Goal: Information Seeking & Learning: Learn about a topic

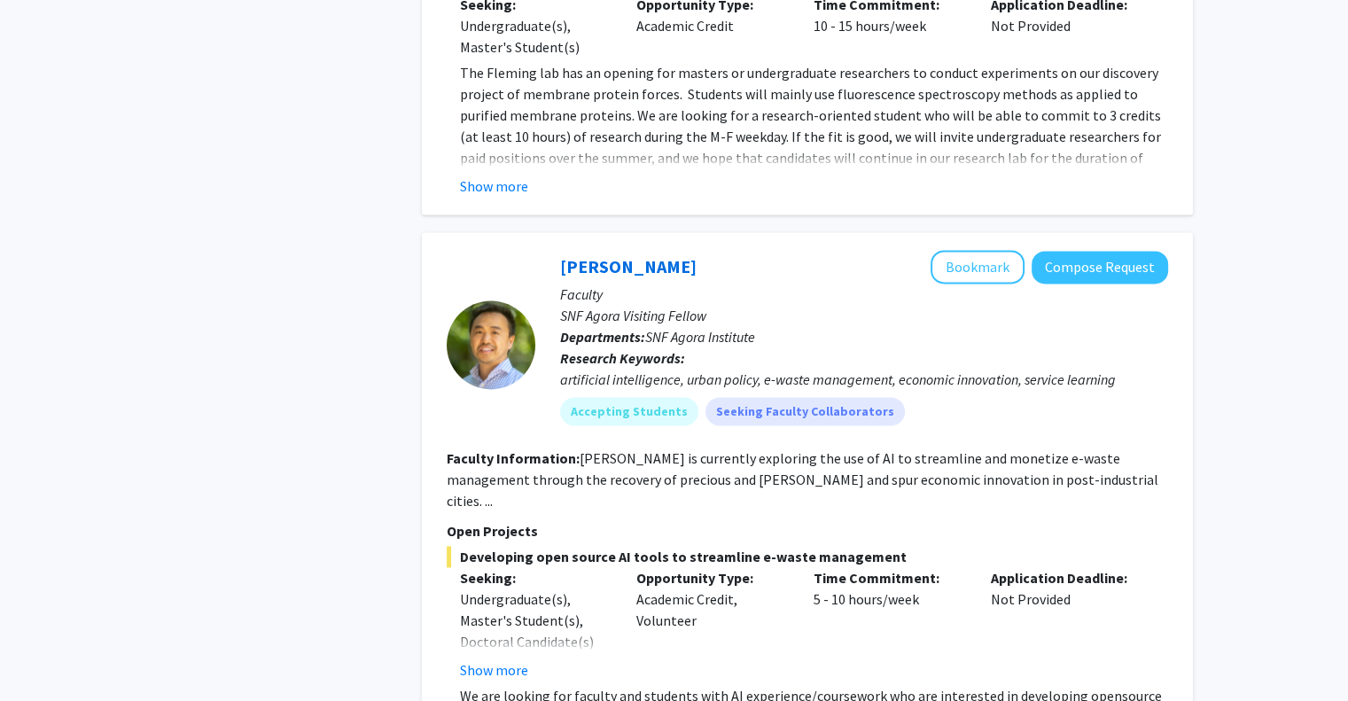
scroll to position [2697, 0]
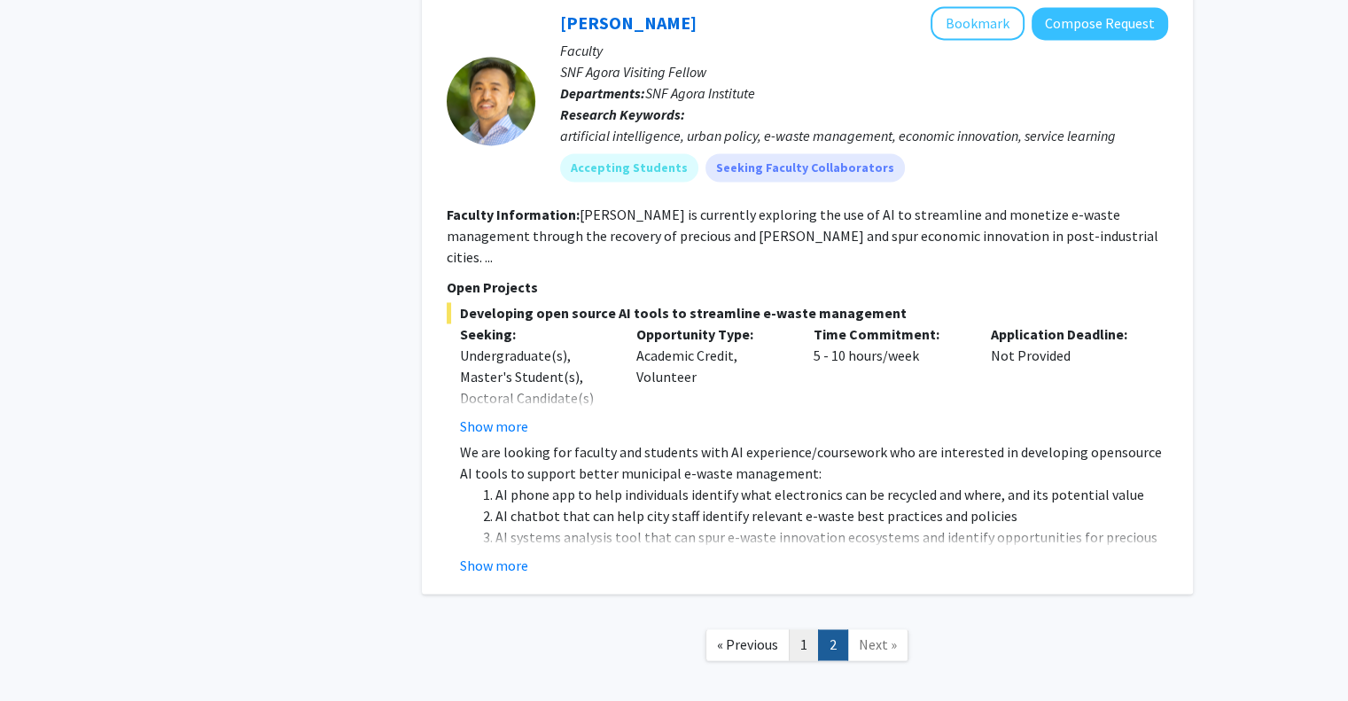
click at [806, 629] on link "1" at bounding box center [804, 644] width 30 height 31
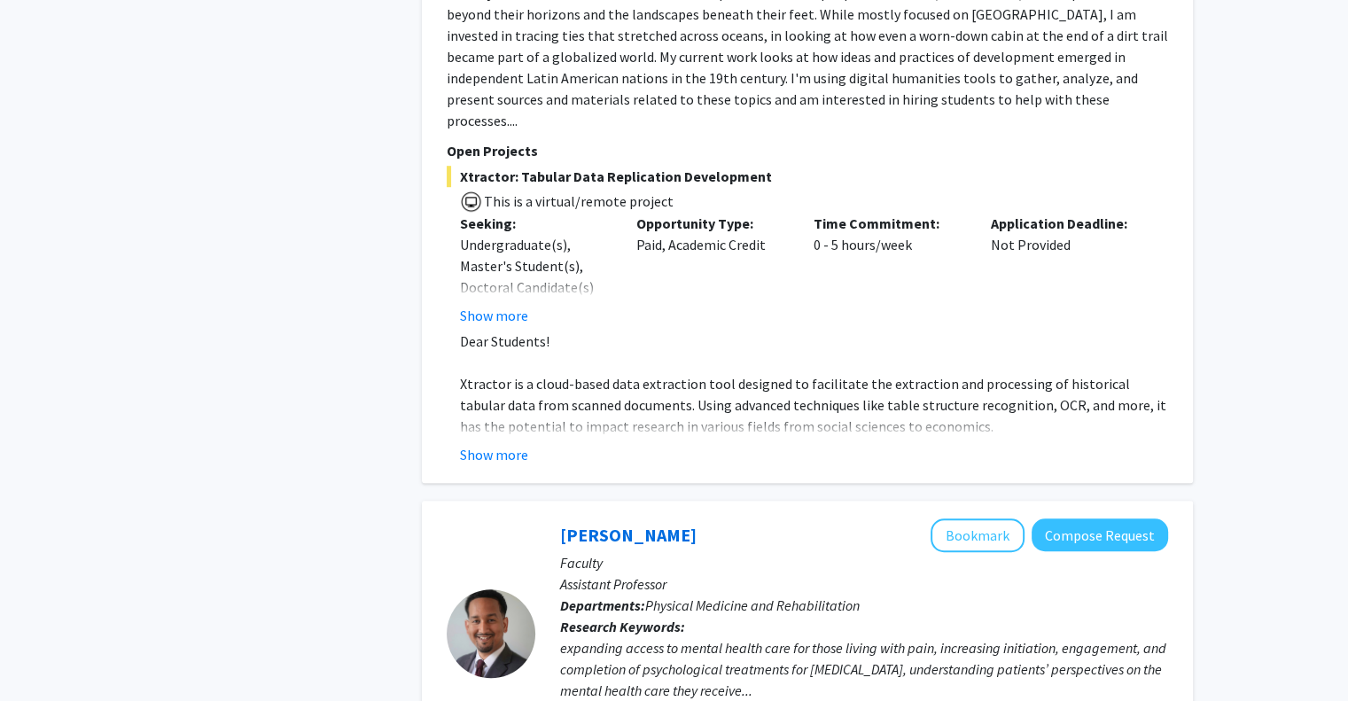
scroll to position [1840, 0]
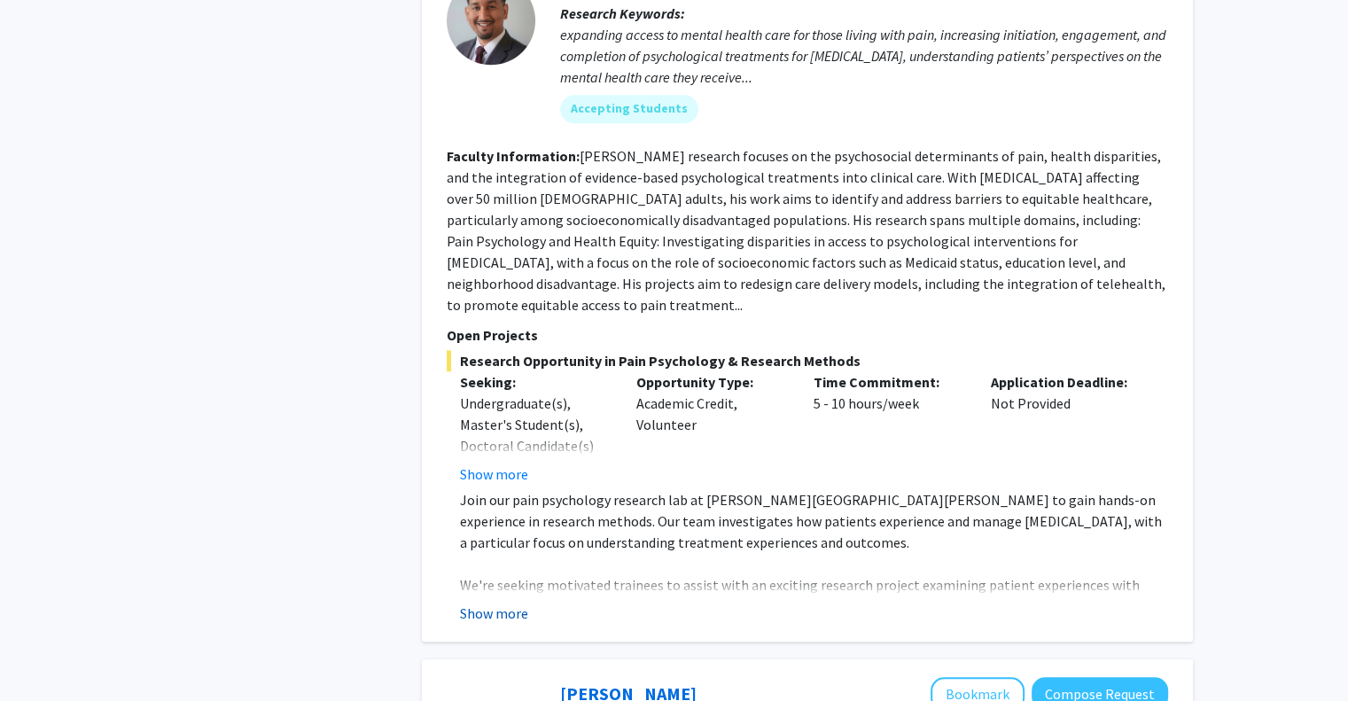
click at [499, 603] on button "Show more" at bounding box center [494, 613] width 68 height 21
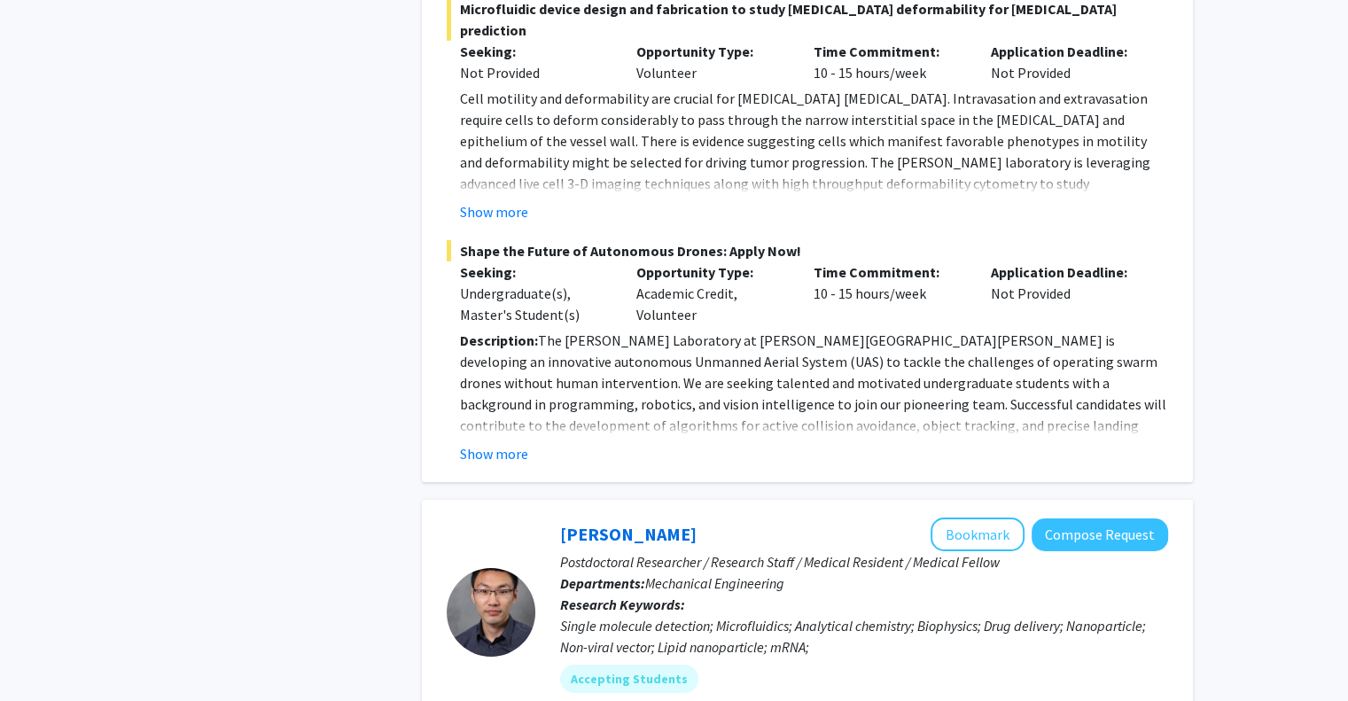
scroll to position [6747, 0]
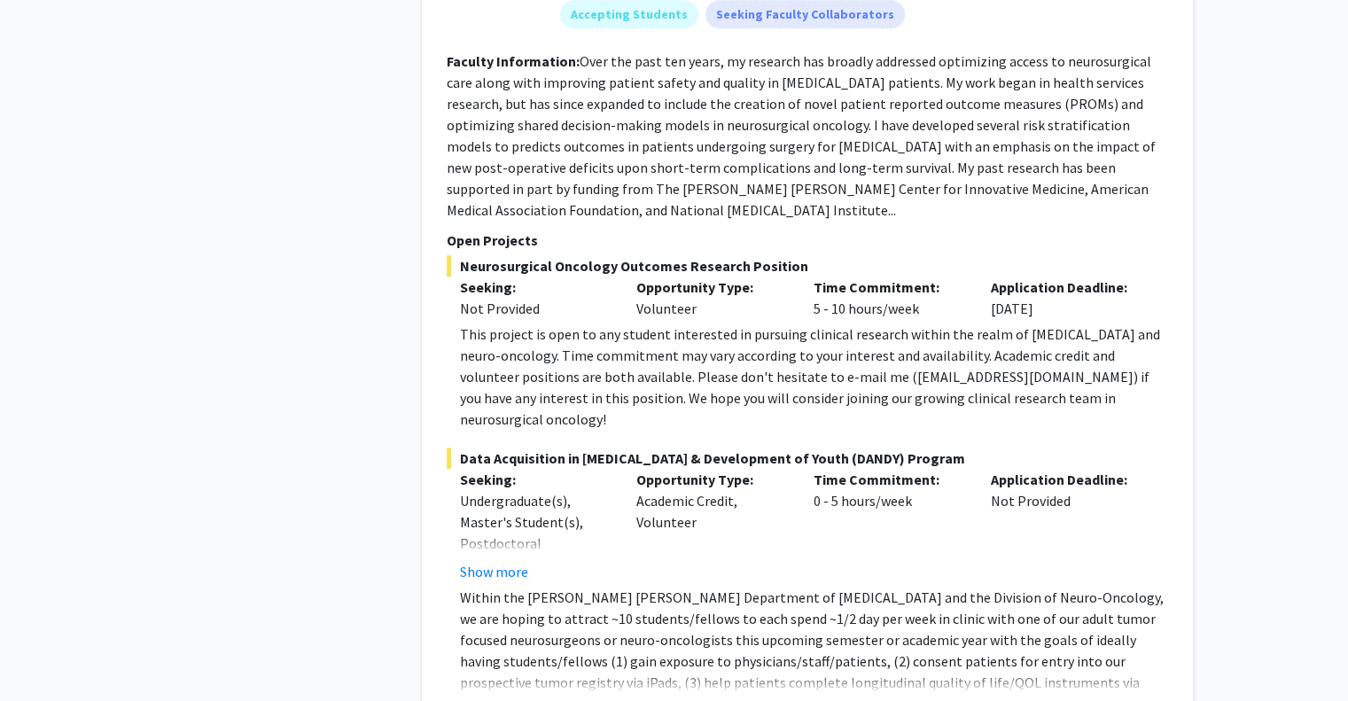
scroll to position [7974, 0]
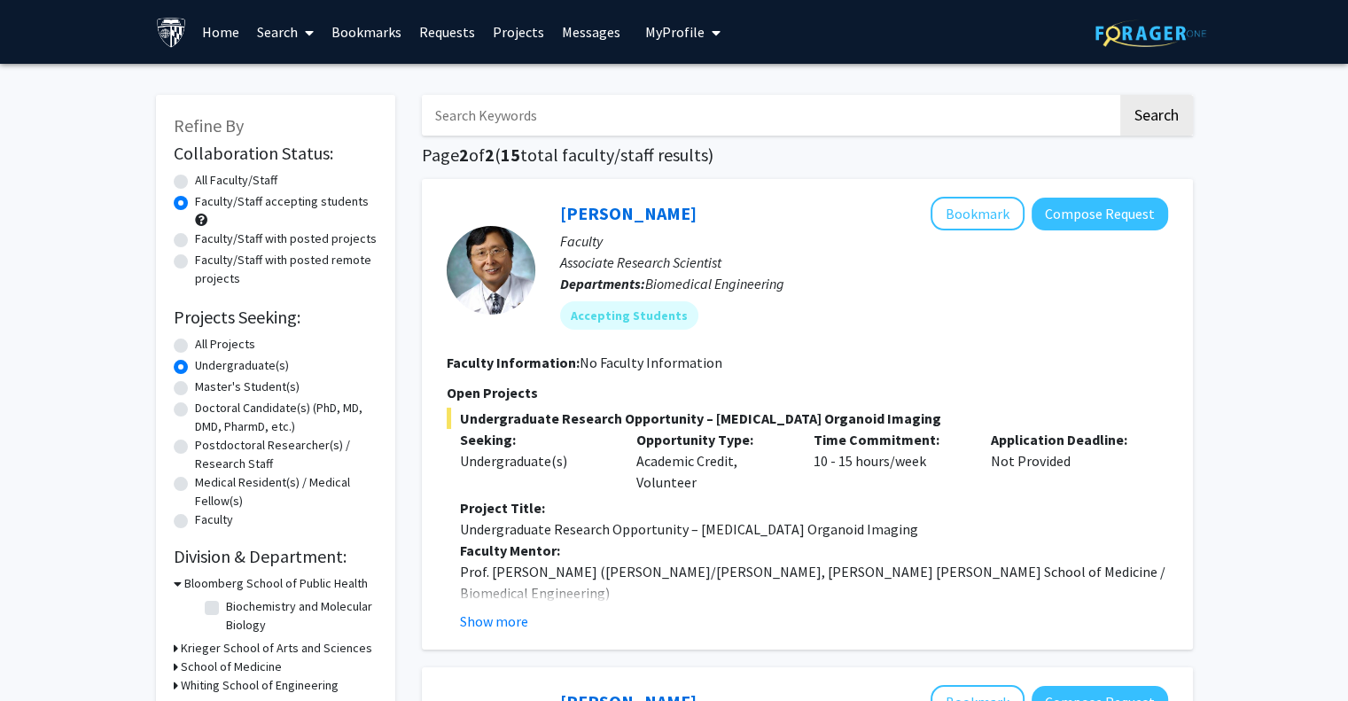
click at [195, 344] on label "All Projects" at bounding box center [225, 344] width 60 height 19
click at [195, 344] on input "All Projects" at bounding box center [201, 341] width 12 height 12
radio input "true"
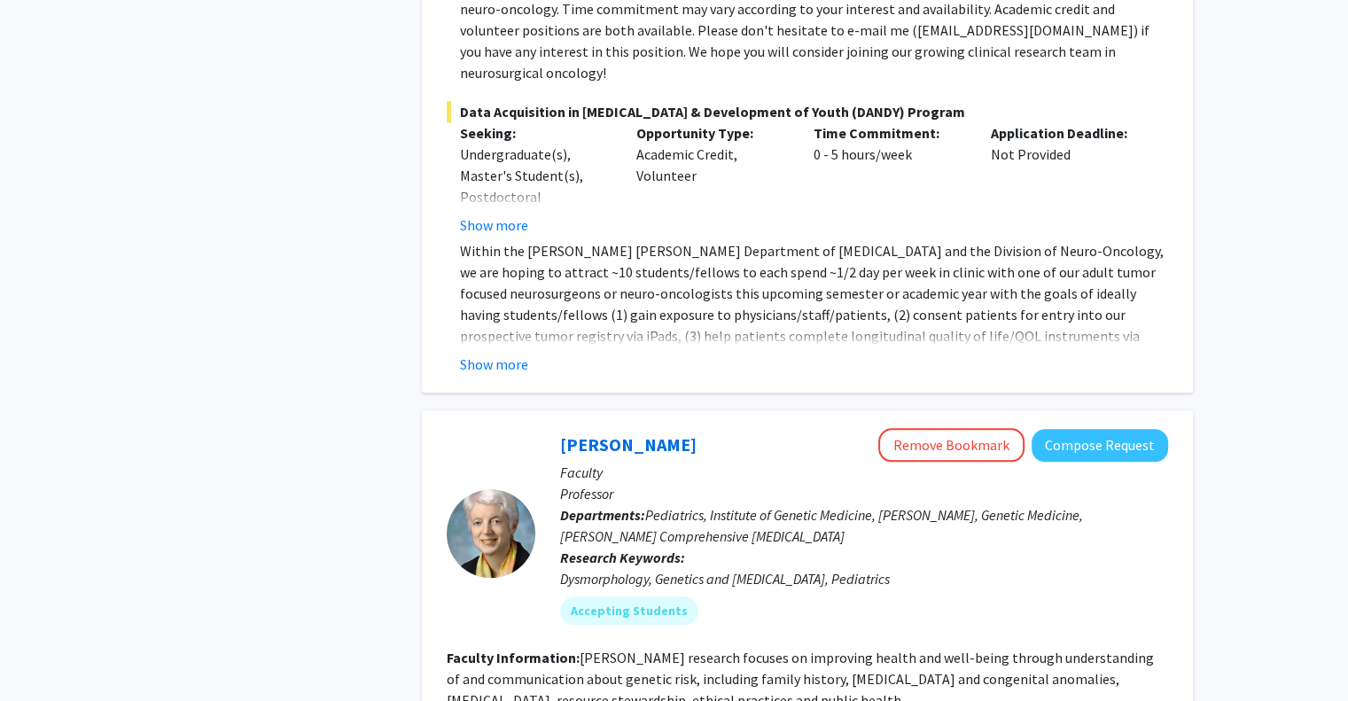
scroll to position [2454, 0]
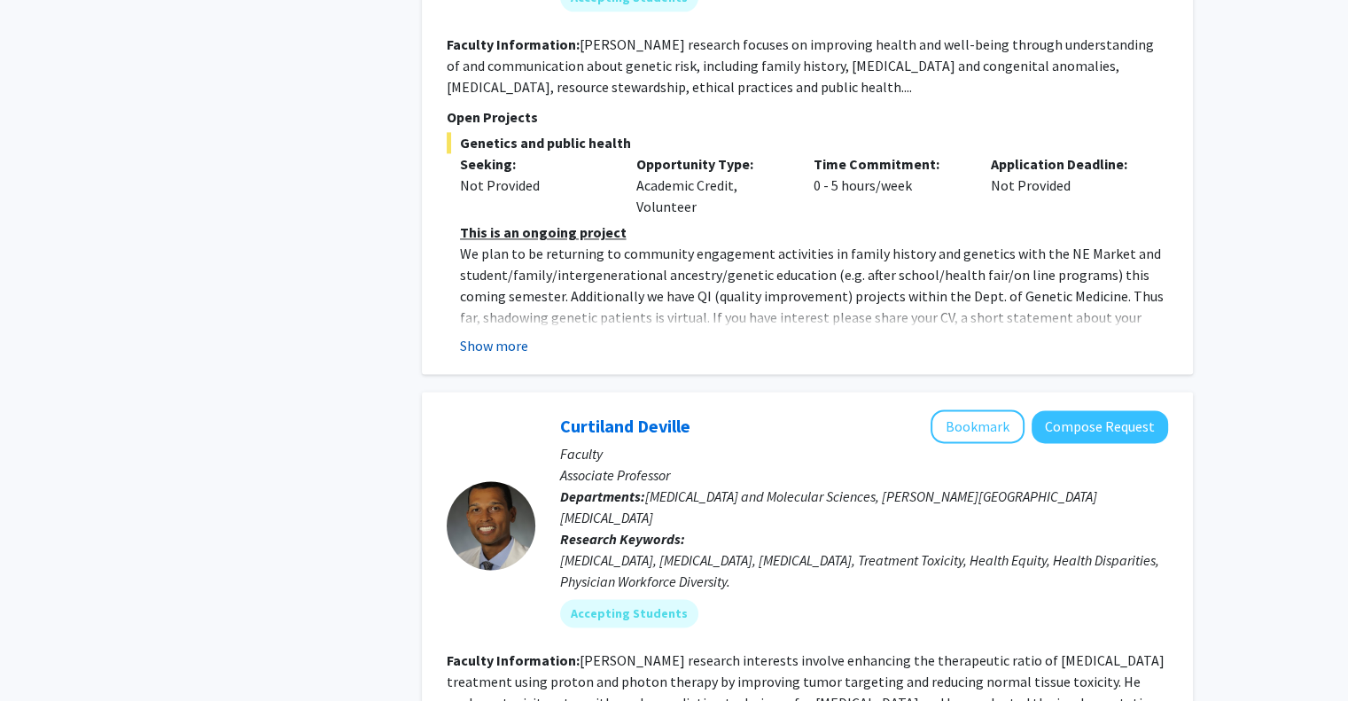
click at [513, 335] on button "Show more" at bounding box center [494, 345] width 68 height 21
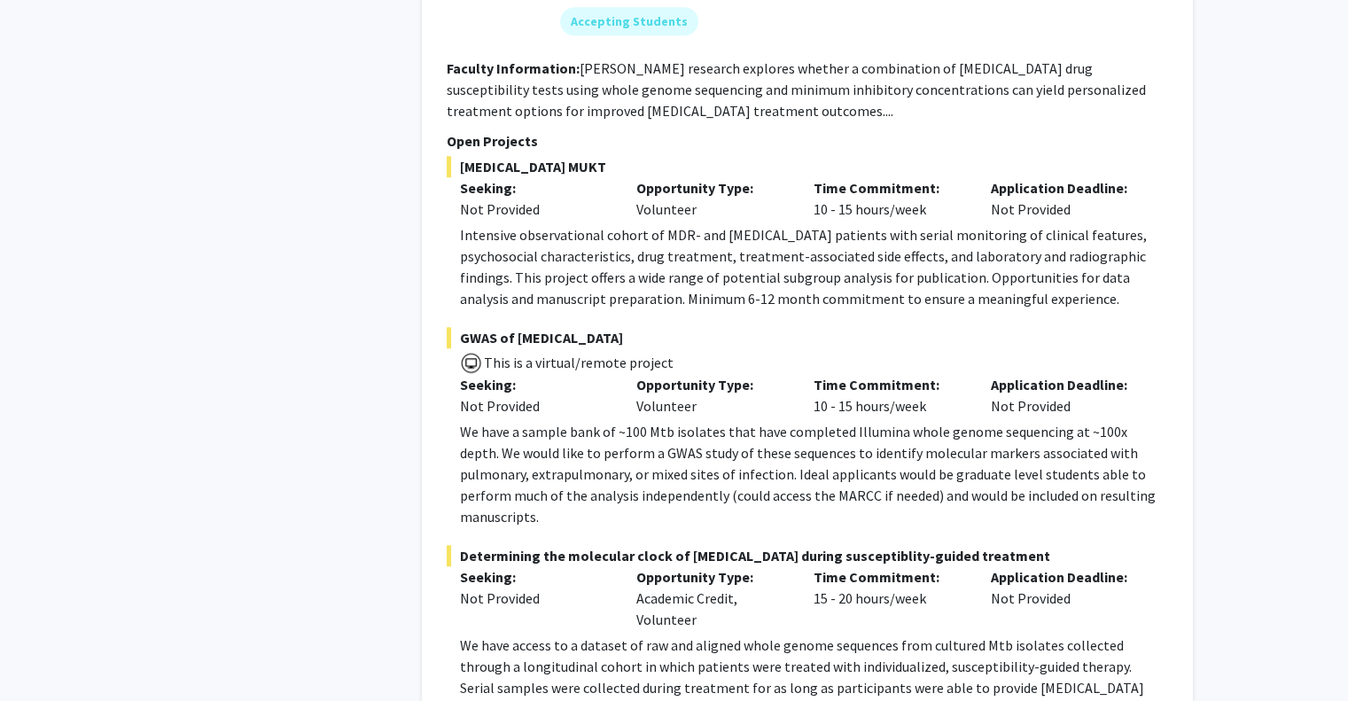
scroll to position [8494, 0]
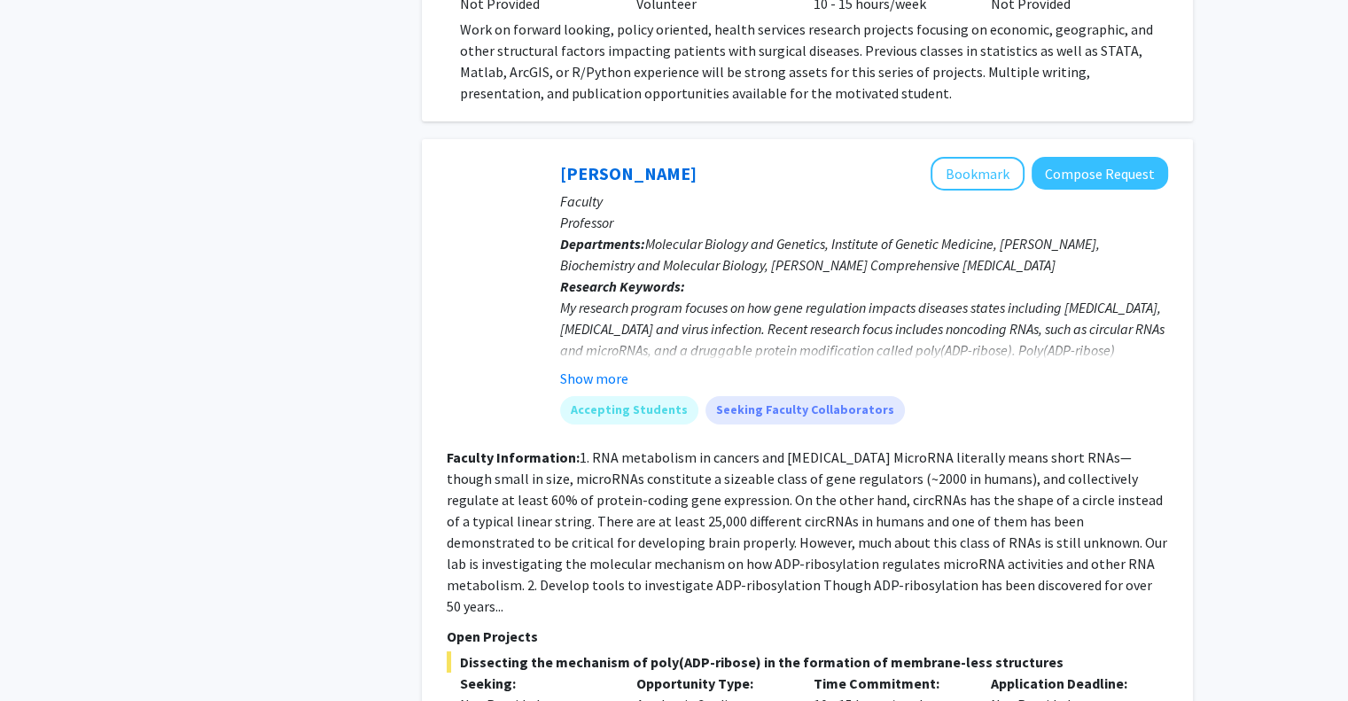
scroll to position [6234, 0]
